Goal: Information Seeking & Learning: Learn about a topic

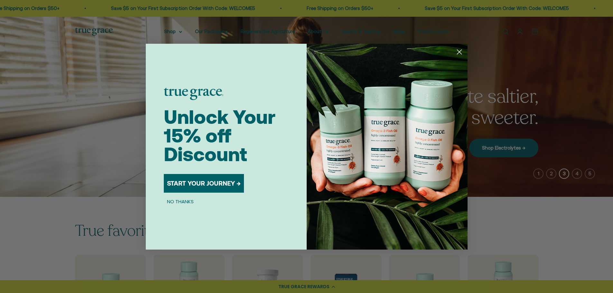
drag, startPoint x: 304, startPoint y: 32, endPoint x: 333, endPoint y: 36, distance: 29.5
click at [304, 32] on div "Close dialog Unlock Your 15% off Discount START YOUR JOURNEY → NO THANKS Submit" at bounding box center [306, 146] width 613 height 293
click at [456, 53] on circle "Close dialog" at bounding box center [459, 51] width 11 height 11
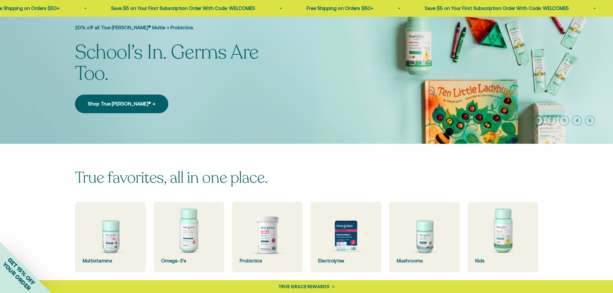
scroll to position [64, 0]
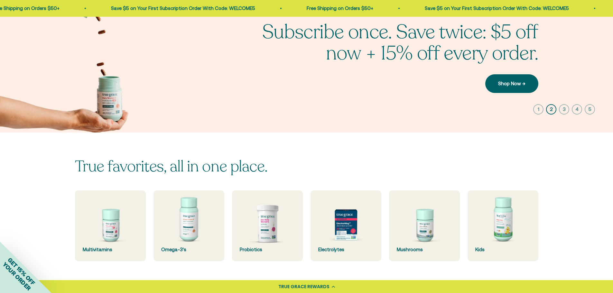
click at [216, 116] on img at bounding box center [306, 42] width 613 height 180
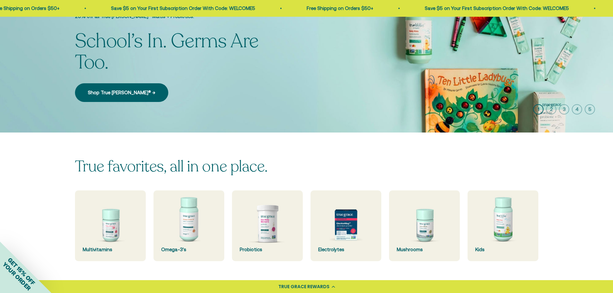
click at [344, 119] on img at bounding box center [306, 42] width 613 height 180
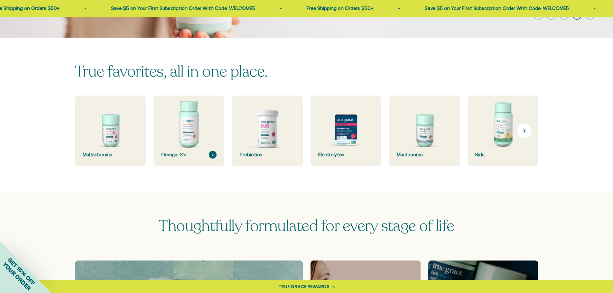
scroll to position [161, 0]
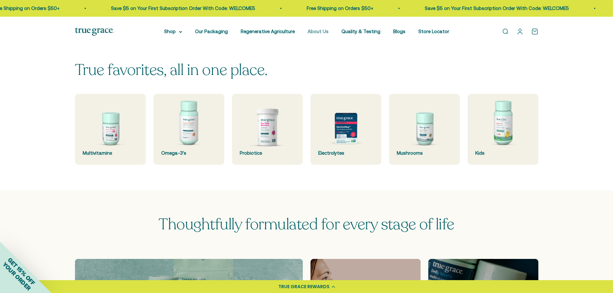
click at [318, 32] on link "About Us" at bounding box center [318, 31] width 21 height 5
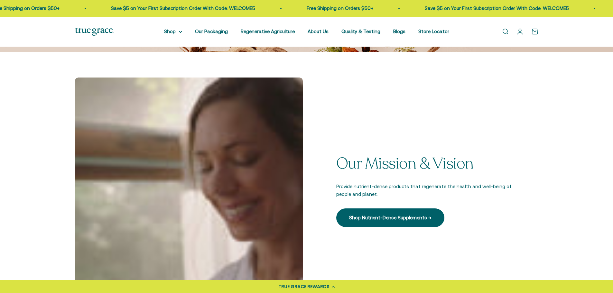
scroll to position [257, 0]
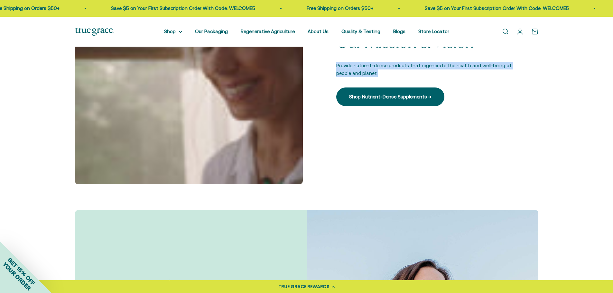
drag, startPoint x: 330, startPoint y: 62, endPoint x: 378, endPoint y: 72, distance: 48.4
click at [378, 72] on div "Our Mission & Vision Provide nutrient-dense products that regenerate the health…" at bounding box center [424, 71] width 228 height 228
copy p "Provide nutrient-dense products that regenerate the health and well-being of pe…"
